Goal: Use online tool/utility: Utilize a website feature to perform a specific function

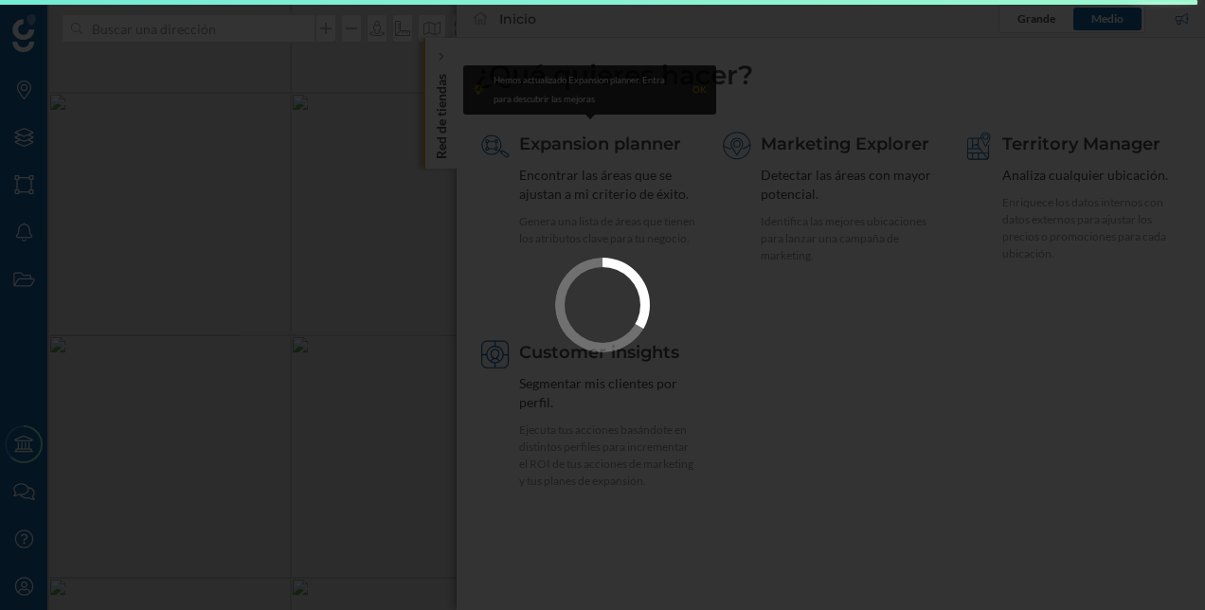
click at [450, 130] on div at bounding box center [602, 305] width 1205 height 610
click at [943, 370] on div at bounding box center [602, 305] width 1205 height 610
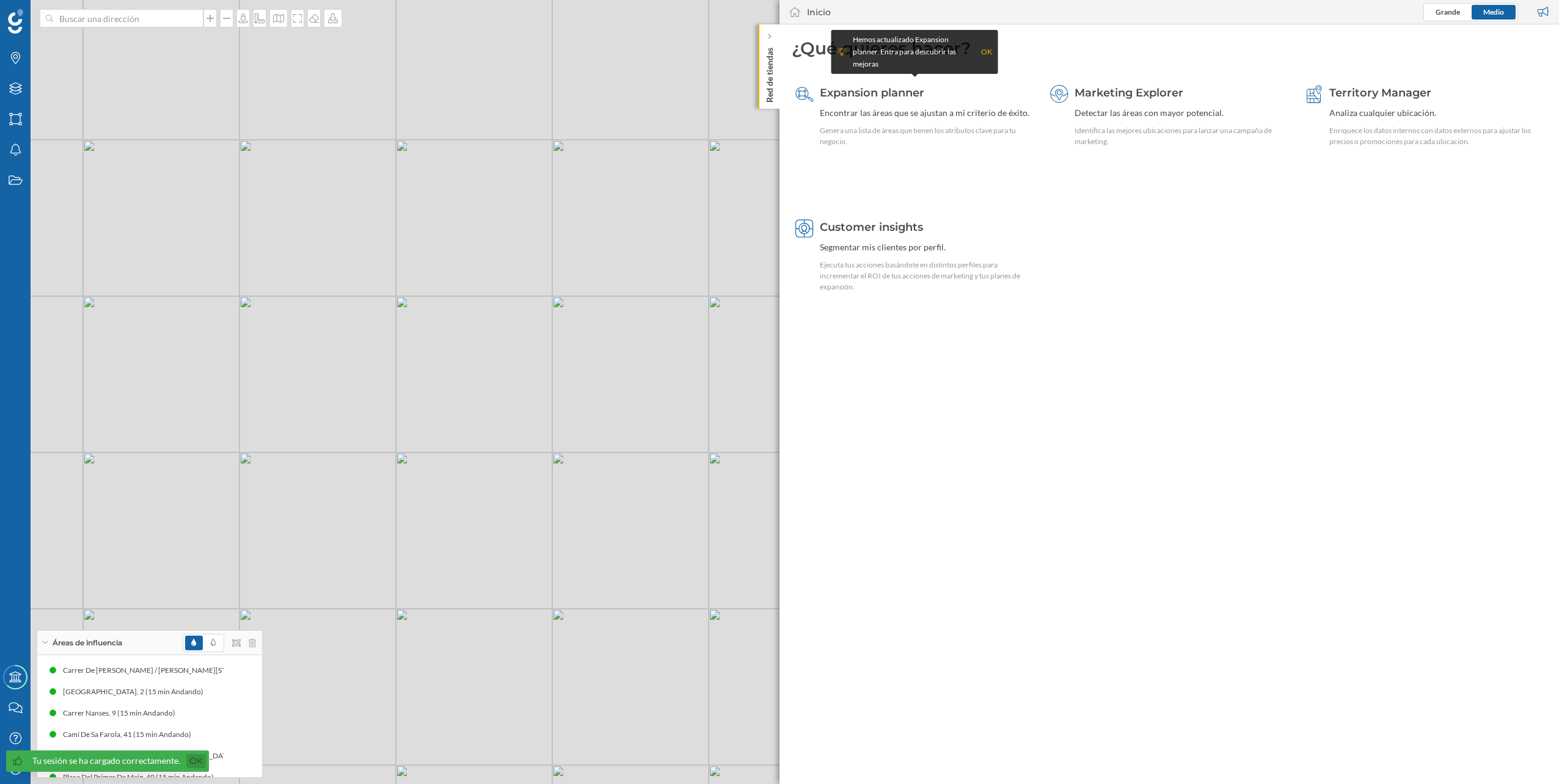
click at [193, 760] on link "Ok" at bounding box center [196, 761] width 19 height 14
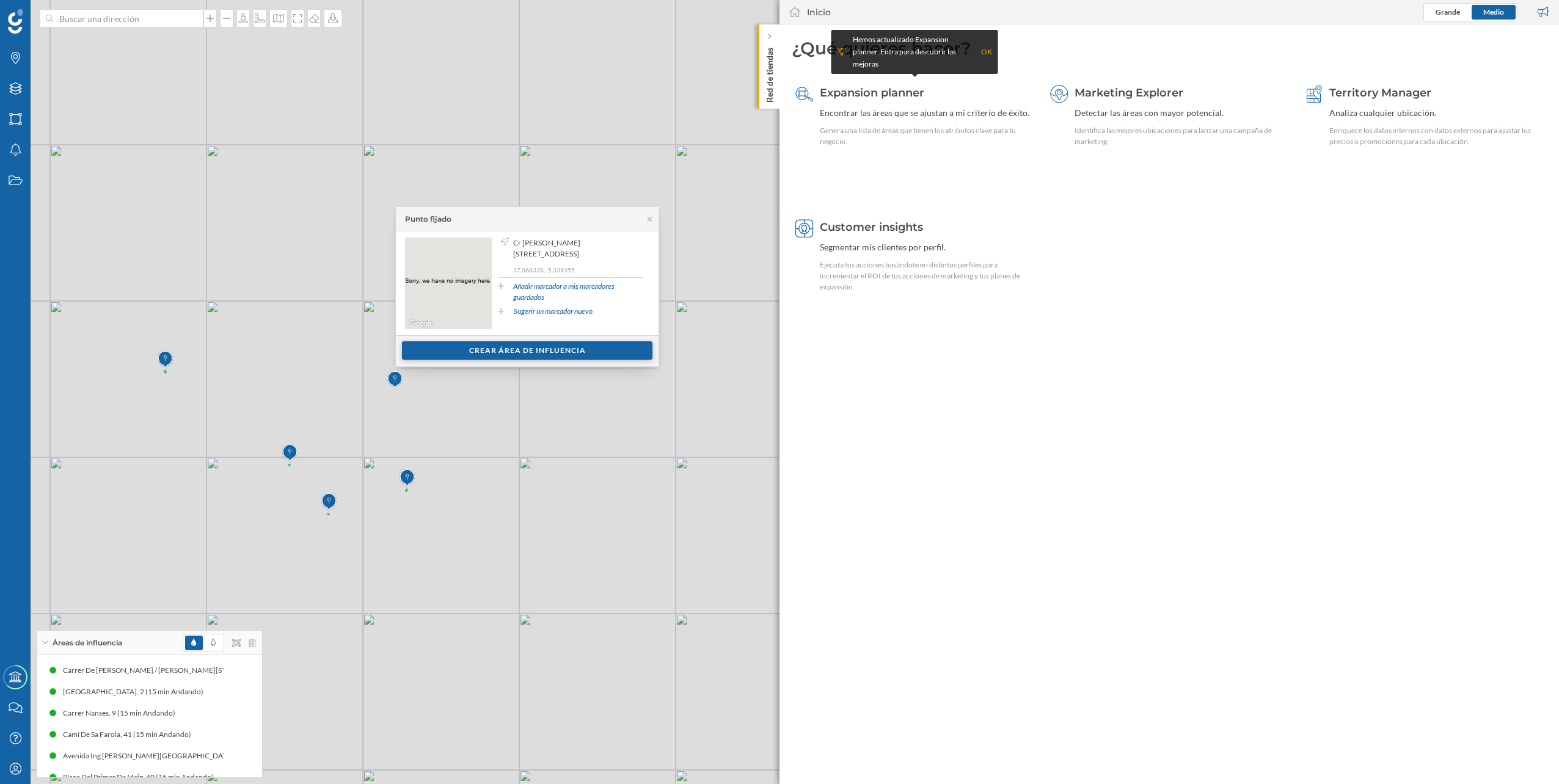
click at [527, 351] on div "Crear área de influencia" at bounding box center [527, 350] width 250 height 18
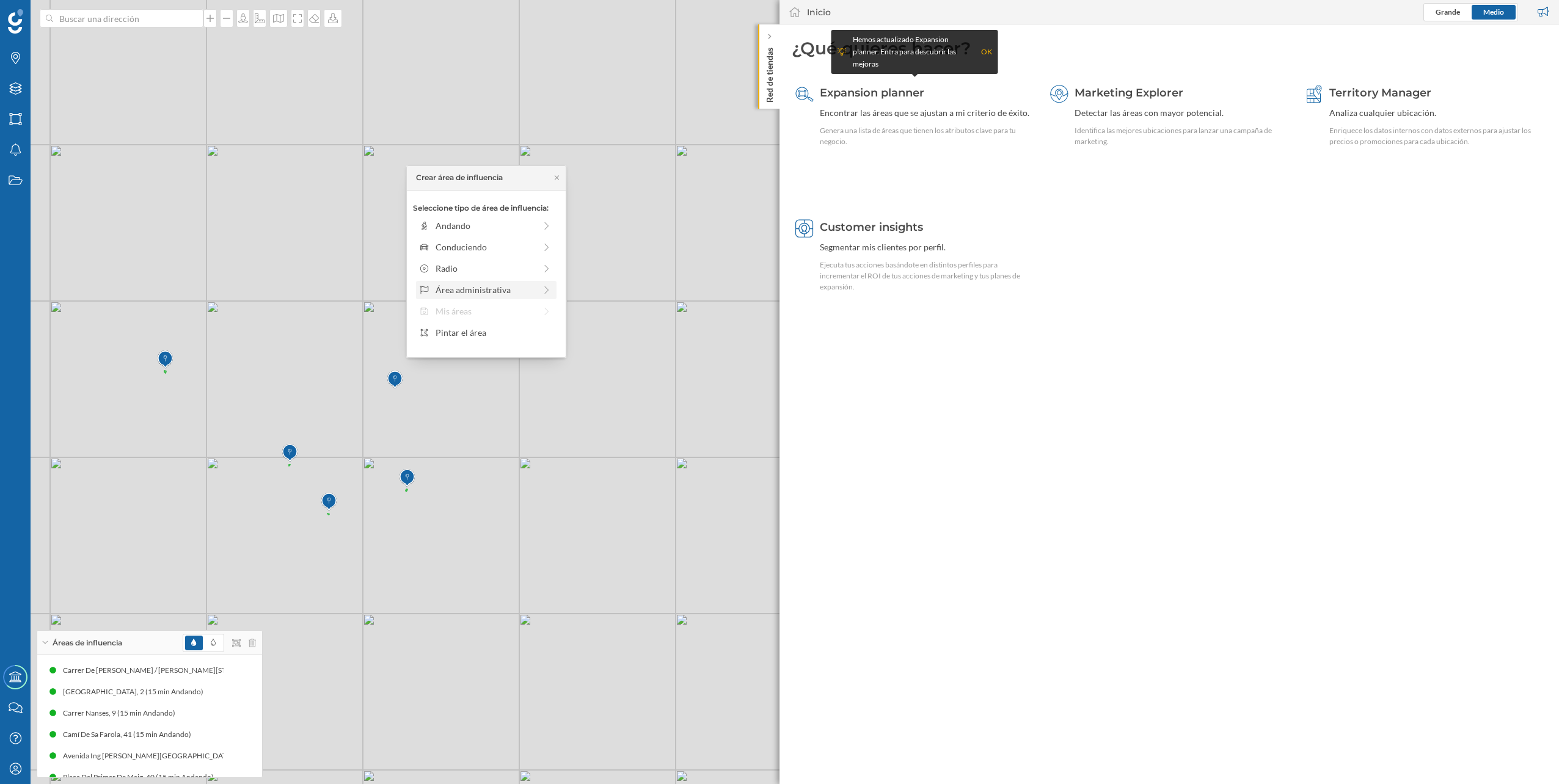
click at [479, 284] on div "Área administrativa" at bounding box center [485, 289] width 99 height 13
click at [478, 230] on div "Comunidad autónoma" at bounding box center [495, 226] width 121 height 13
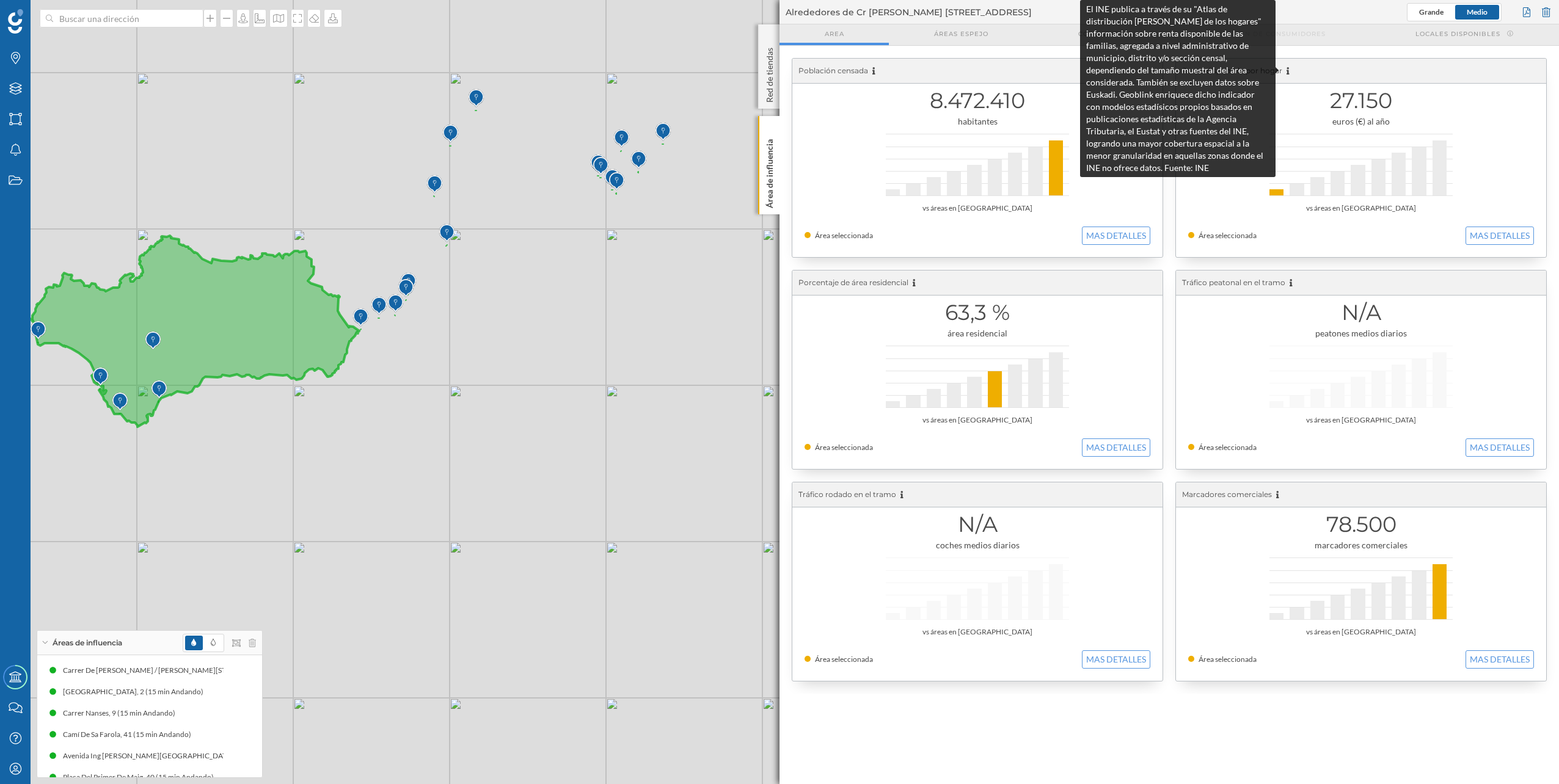
click at [1287, 72] on icon at bounding box center [1288, 70] width 3 height 7
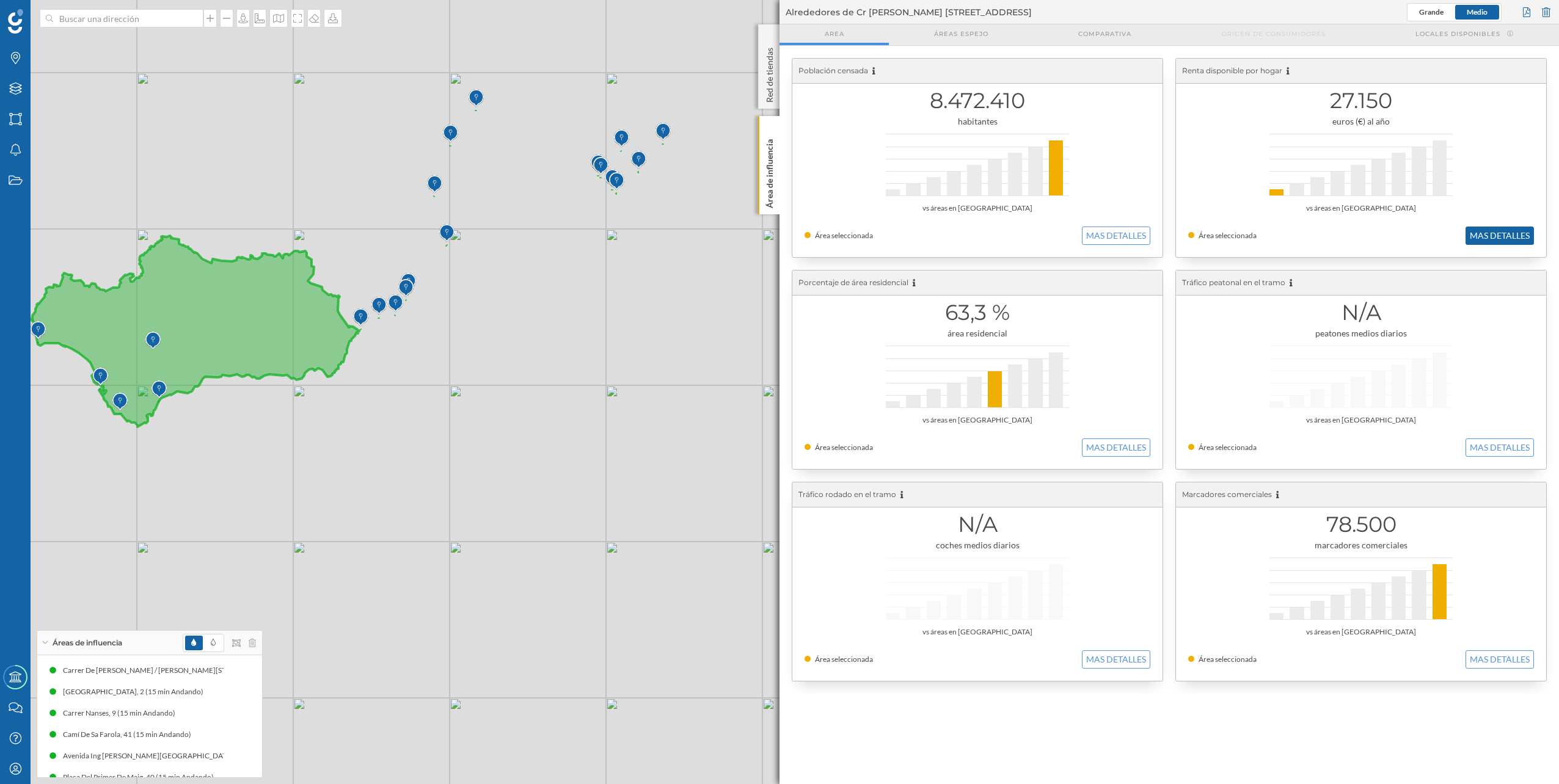
click at [1485, 236] on button "MAS DETALLES" at bounding box center [1500, 235] width 68 height 18
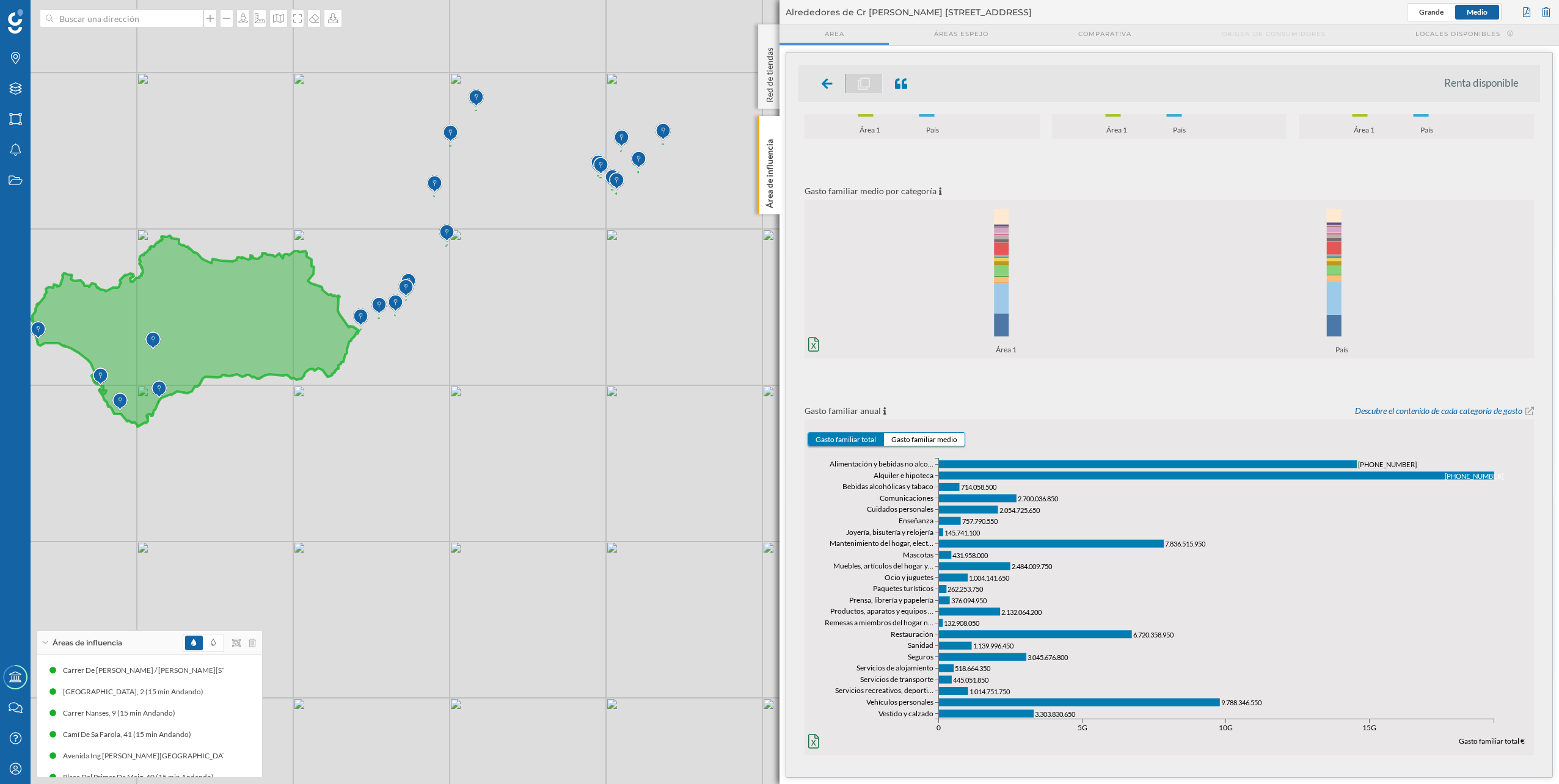
scroll to position [185, 0]
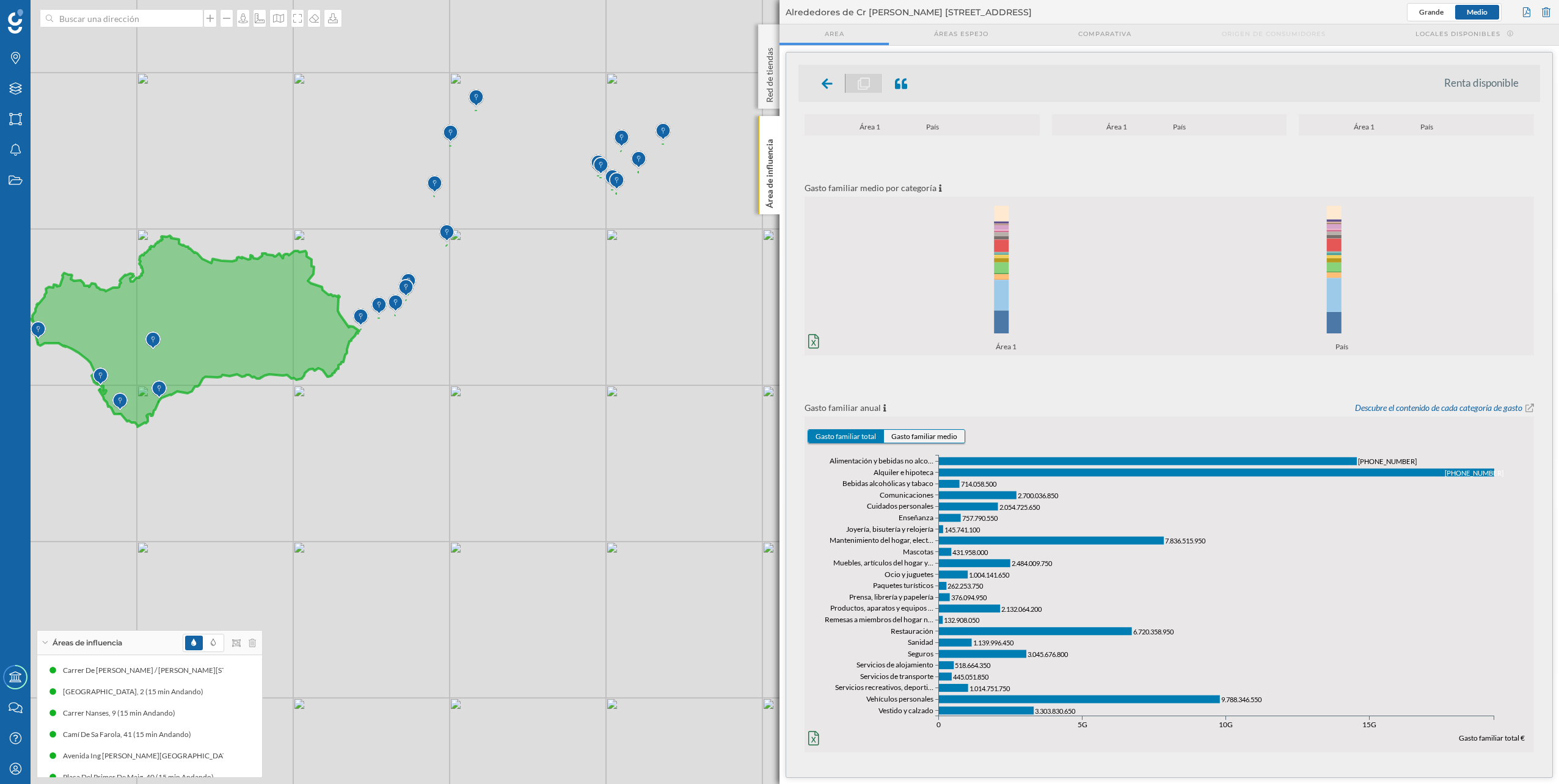
click at [913, 440] on button "Gasto familiar medio" at bounding box center [924, 436] width 81 height 13
